Goal: Information Seeking & Learning: Learn about a topic

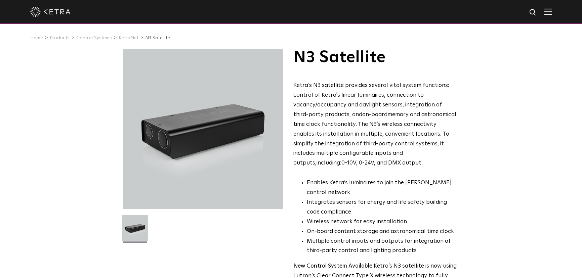
click at [437, 143] on p "Ketra’s N3 satellite provides several vital system functions: control of Ketra'…" at bounding box center [375, 124] width 164 height 87
click at [479, 91] on div "N3 Satellite Ketra’s N3 satellite provides several vital system functions: cont…" at bounding box center [291, 194] width 582 height 290
click at [483, 90] on div "N3 Satellite Ketra’s N3 satellite provides several vital system functions: cont…" at bounding box center [291, 194] width 582 height 290
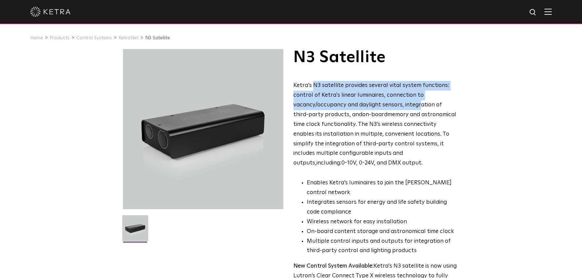
drag, startPoint x: 314, startPoint y: 86, endPoint x: 466, endPoint y: 123, distance: 156.0
click at [429, 110] on p "Ketra’s N3 satellite provides several vital system functions: control of Ketra'…" at bounding box center [375, 124] width 164 height 87
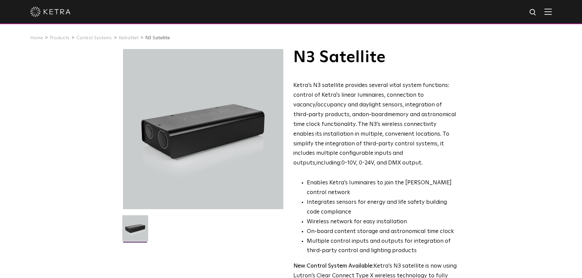
click at [472, 125] on div "N3 Satellite Ketra’s N3 satellite provides several vital system functions: cont…" at bounding box center [291, 194] width 582 height 290
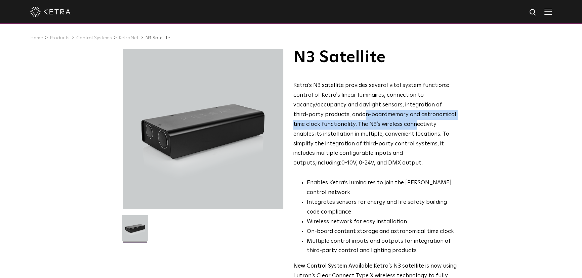
drag, startPoint x: 349, startPoint y: 113, endPoint x: 447, endPoint y: 147, distance: 103.8
click at [421, 136] on p "Ketra’s N3 satellite provides several vital system functions: control of Ketra'…" at bounding box center [375, 124] width 164 height 87
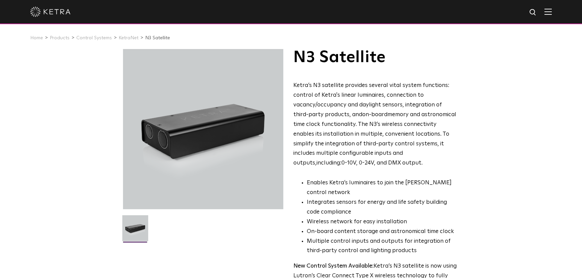
click at [488, 159] on div "N3 Satellite Ketra’s N3 satellite provides several vital system functions: cont…" at bounding box center [291, 194] width 582 height 290
drag, startPoint x: 360, startPoint y: 152, endPoint x: 406, endPoint y: 167, distance: 48.6
click at [403, 166] on p "Ketra’s N3 satellite provides several vital system functions: control of Ketra'…" at bounding box center [375, 124] width 164 height 87
click at [438, 171] on div "Ketra’s N3 satellite provides several vital system functions: control of Ketra'…" at bounding box center [375, 191] width 164 height 220
drag, startPoint x: 326, startPoint y: 164, endPoint x: 294, endPoint y: 86, distance: 84.8
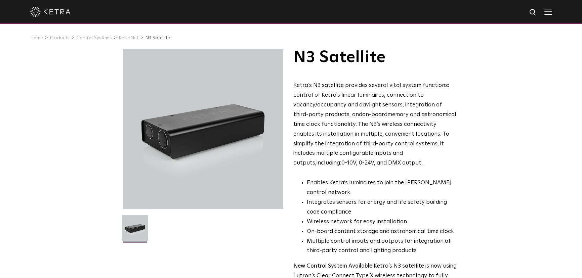
click at [294, 86] on p "Ketra’s N3 satellite provides several vital system functions: control of Ketra'…" at bounding box center [375, 124] width 164 height 87
click at [339, 105] on p "Ketra’s N3 satellite provides several vital system functions: control of Ketra'…" at bounding box center [375, 124] width 164 height 87
